Goal: Task Accomplishment & Management: Use online tool/utility

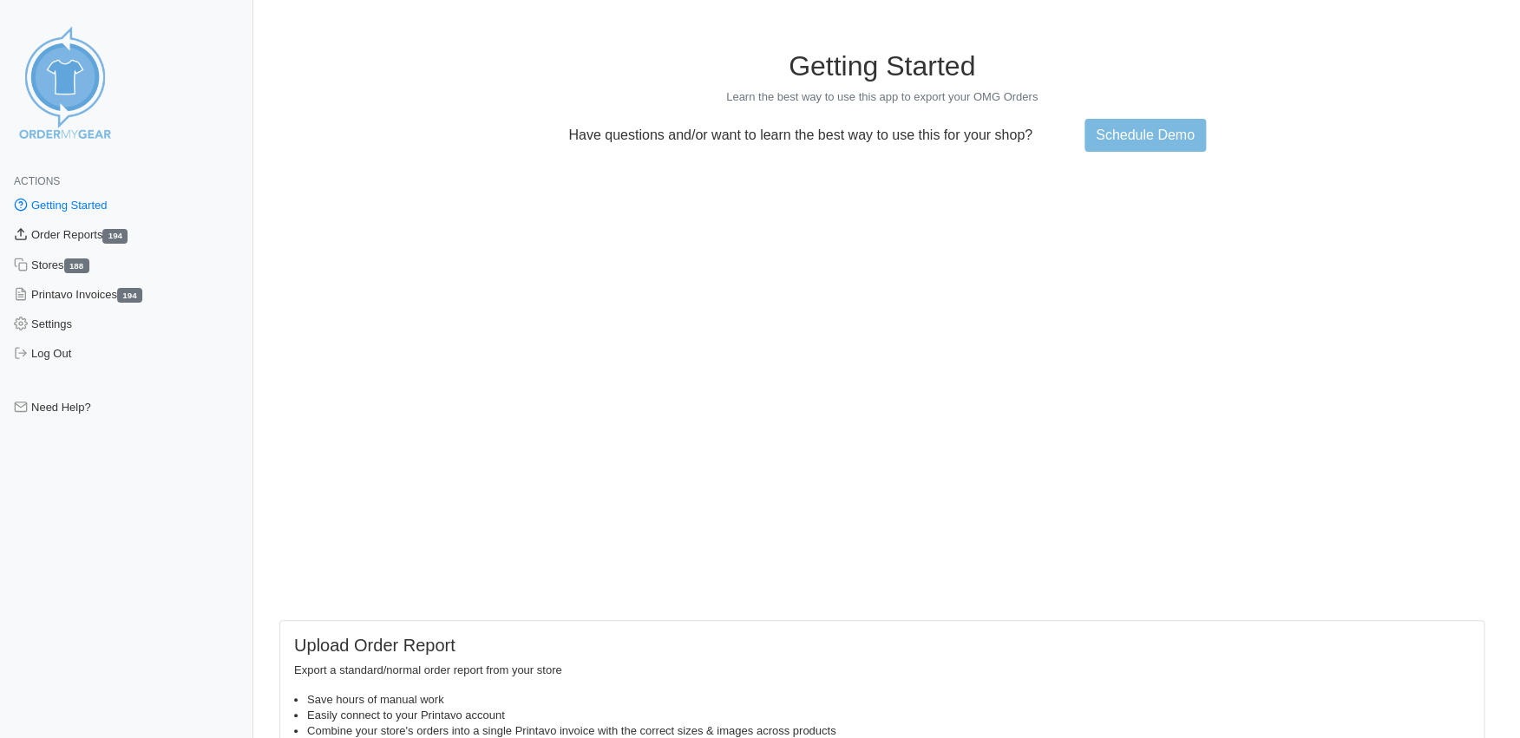
click at [49, 237] on link "Order Reports 194" at bounding box center [126, 235] width 253 height 30
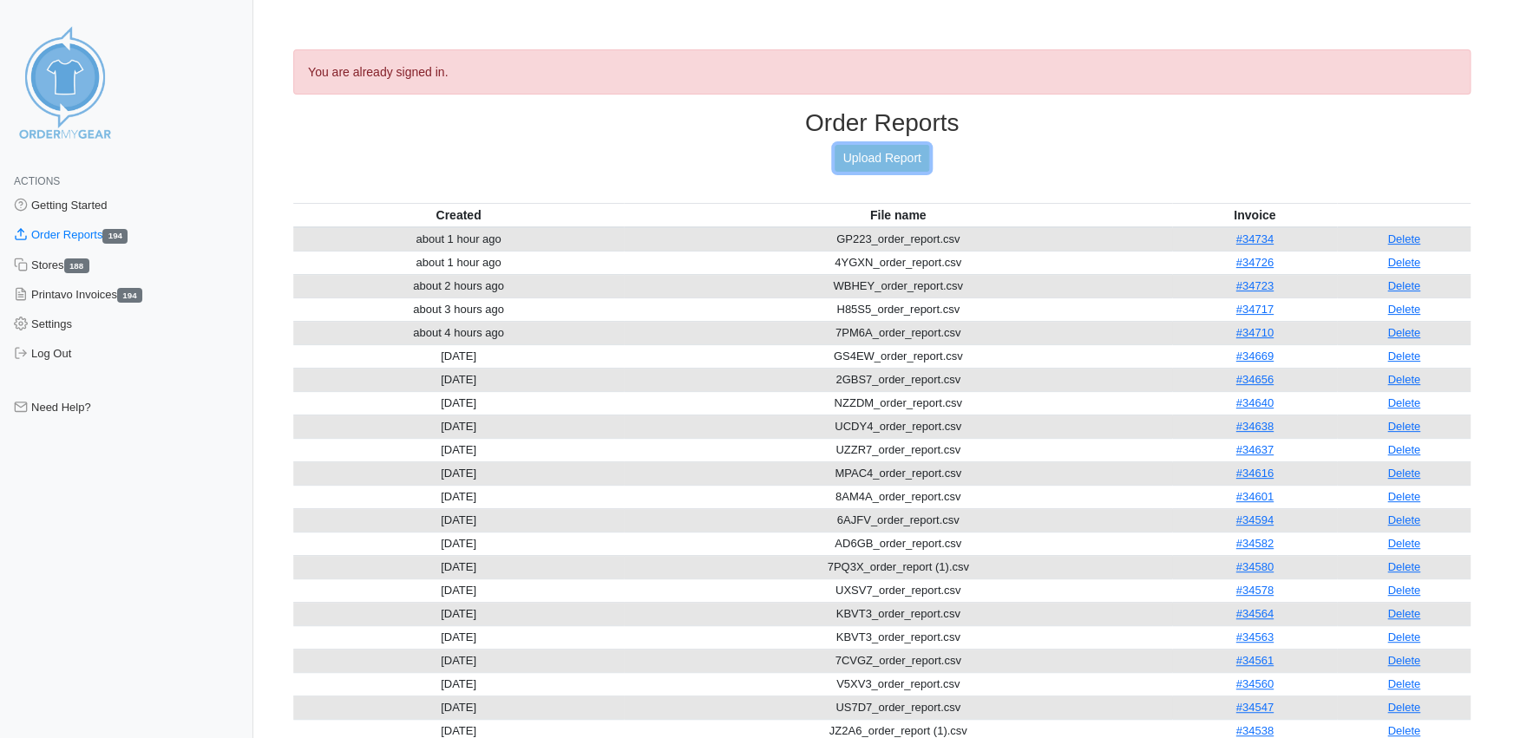
click at [886, 154] on link "Upload Report" at bounding box center [882, 158] width 94 height 27
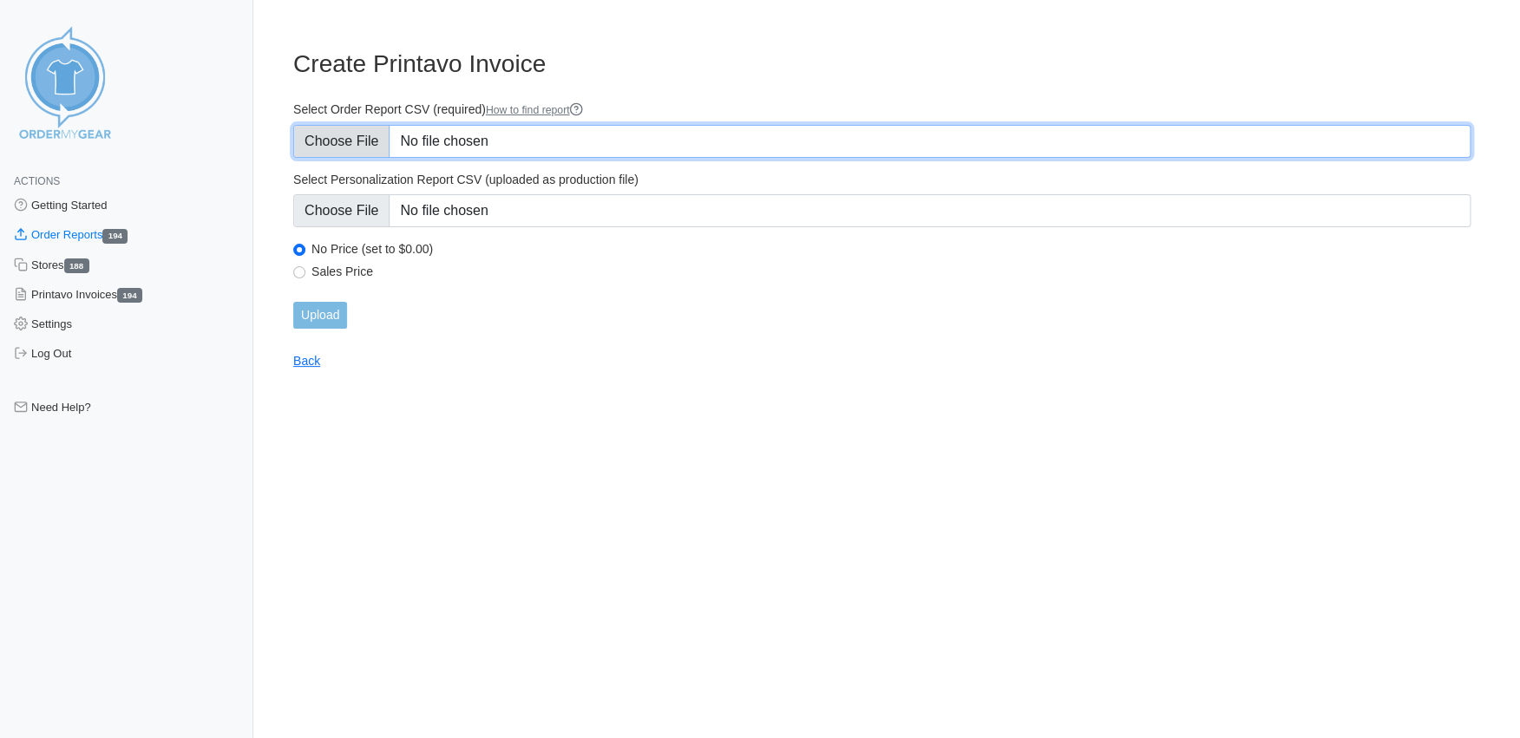
click at [337, 141] on input "Select Order Report CSV (required) How to find report" at bounding box center [881, 141] width 1177 height 33
type input "C:\fakepath\4B2F8_order_report.csv"
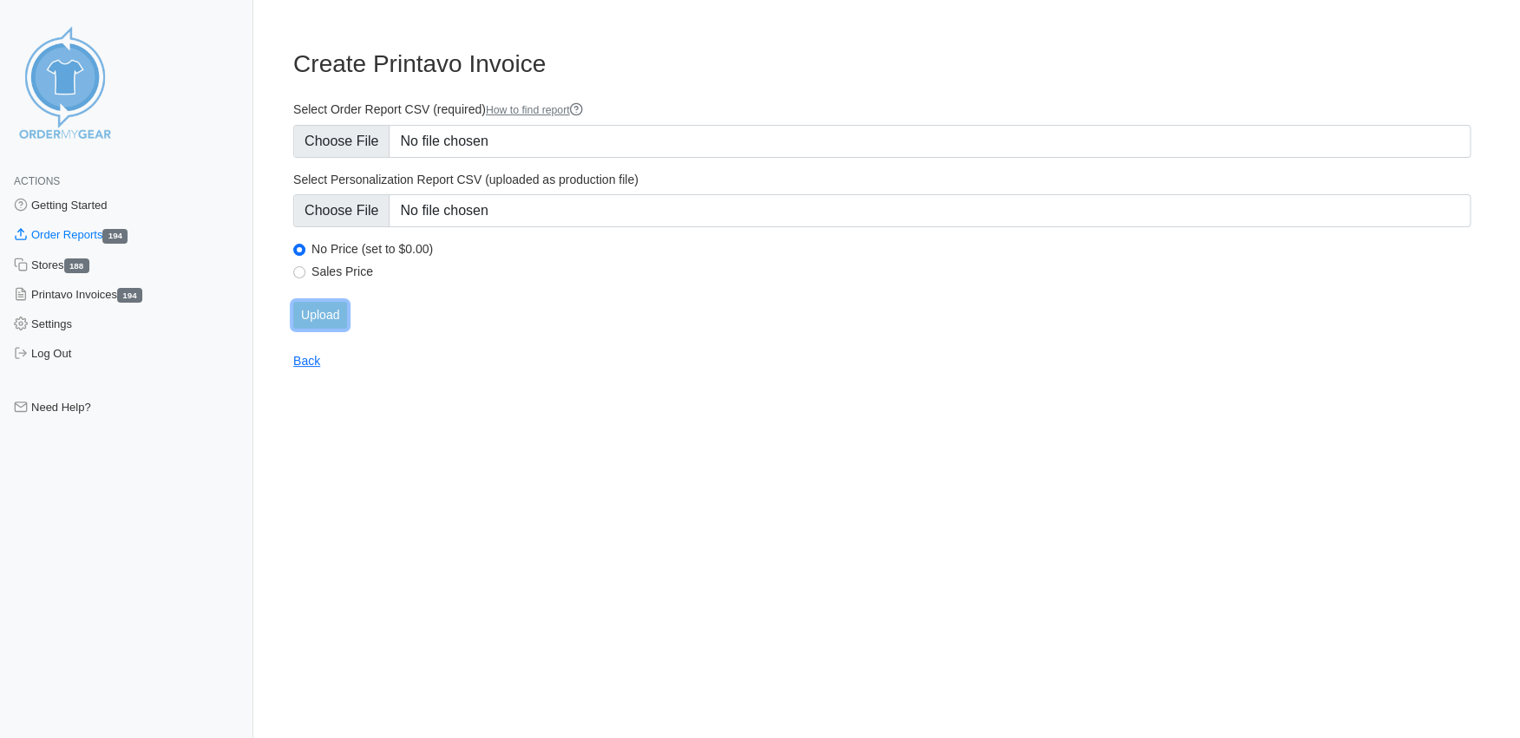
click at [325, 318] on input "Upload" at bounding box center [320, 315] width 54 height 27
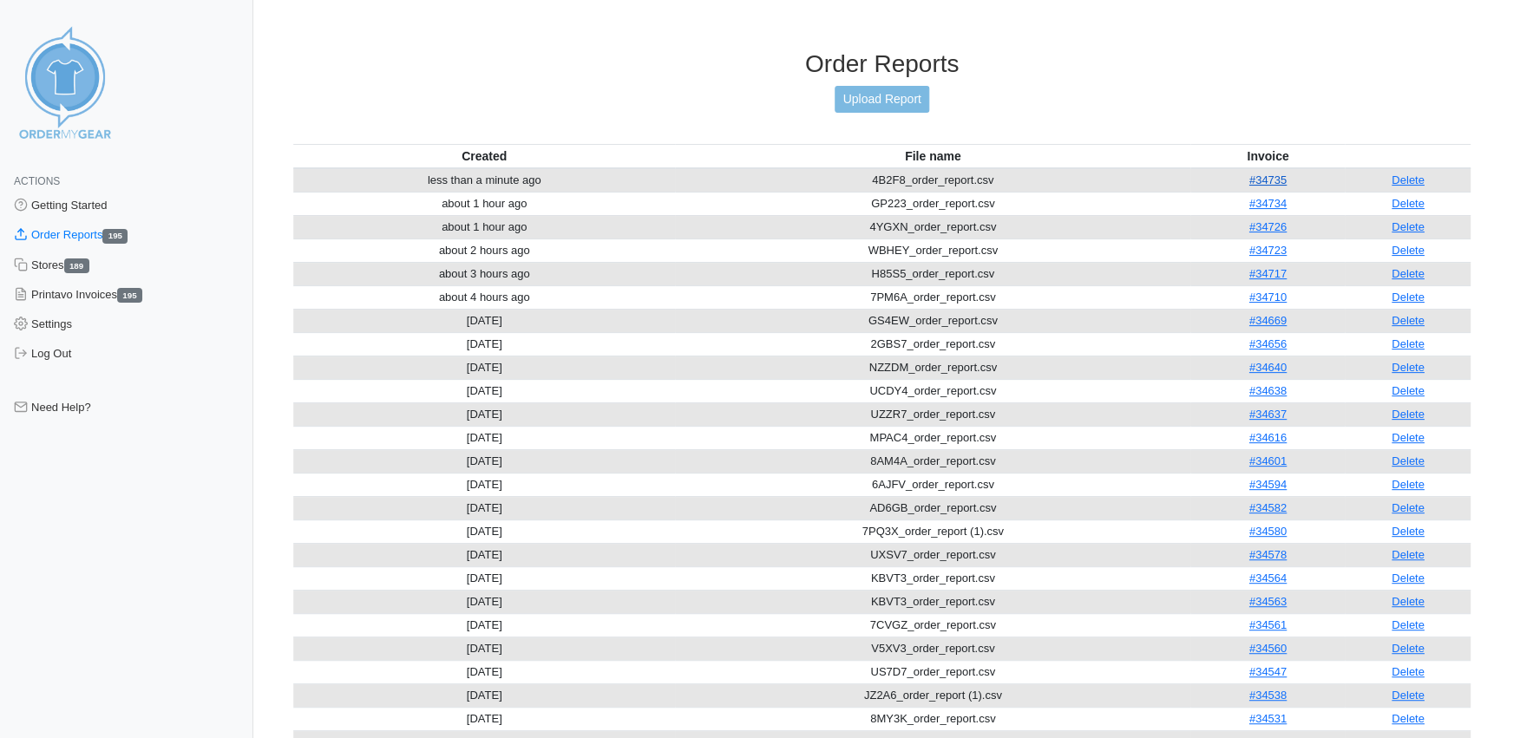
click at [1268, 174] on link "#34735" at bounding box center [1267, 180] width 37 height 13
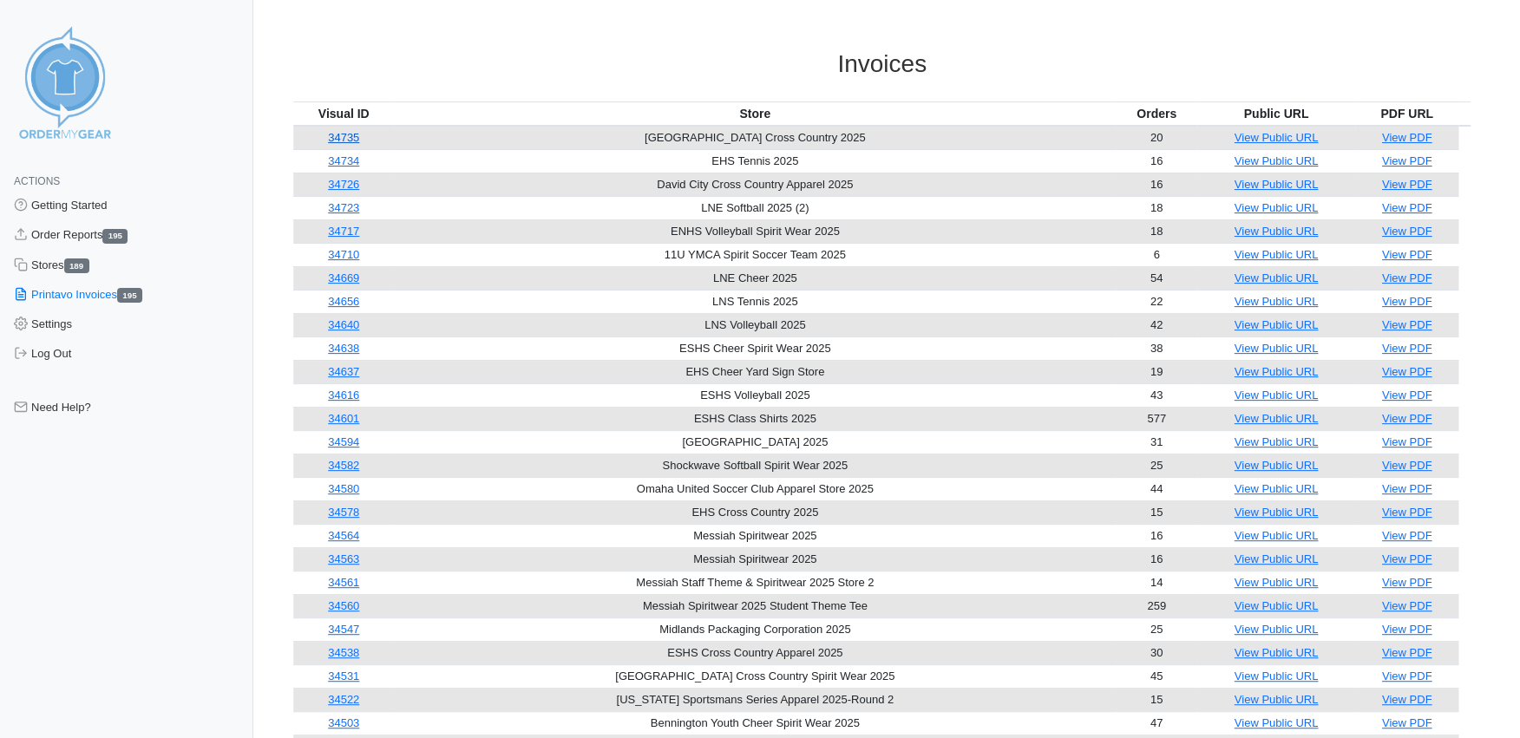
click at [333, 136] on td "34735" at bounding box center [343, 138] width 101 height 24
click at [349, 139] on link "34735" at bounding box center [343, 137] width 31 height 13
